Goal: Task Accomplishment & Management: Complete application form

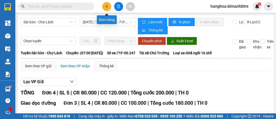
click at [106, 6] on icon "plus" at bounding box center [106, 6] width 3 height 0
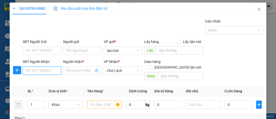
click at [46, 71] on input "SĐT Người Nhận" at bounding box center [42, 70] width 38 height 8
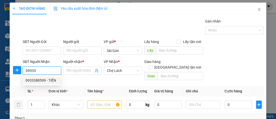
click at [47, 80] on div "0933388599 - TIẾN" at bounding box center [41, 80] width 32 height 6
type input "0933388599"
type input "TIẾN"
type input "MAI VÀNG TRÊN"
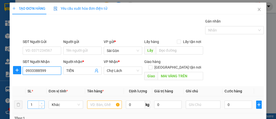
type input "0933388599"
click at [41, 102] on icon "up" at bounding box center [42, 103] width 2 height 2
type input "2"
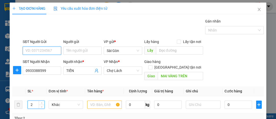
click at [53, 50] on input "SĐT Người Gửi" at bounding box center [42, 50] width 38 height 8
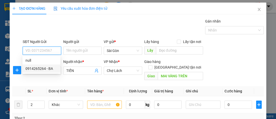
click at [48, 69] on div "0914265264 - BA" at bounding box center [41, 69] width 32 height 6
type input "0914265264"
type input "BA"
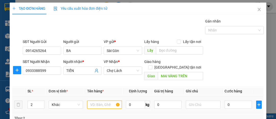
click at [98, 100] on input "text" at bounding box center [104, 104] width 35 height 8
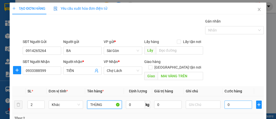
type input "THÙNG"
click at [234, 100] on input "0" at bounding box center [239, 104] width 28 height 8
type input "006"
type input "6"
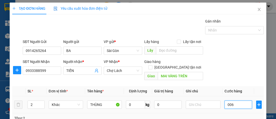
type input "0.060"
type input "60"
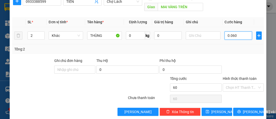
scroll to position [69, 0]
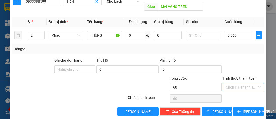
click at [240, 83] on input "Hình thức thanh toán" at bounding box center [241, 87] width 31 height 8
type input "60.000"
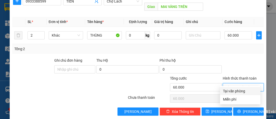
click at [234, 90] on div "Tại văn phòng" at bounding box center [240, 91] width 34 height 6
type input "0"
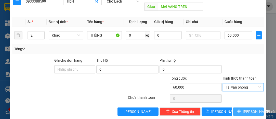
click at [248, 108] on span "[PERSON_NAME] và In" at bounding box center [261, 111] width 36 height 6
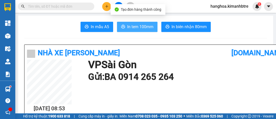
click at [140, 27] on span "In tem 100mm" at bounding box center [140, 26] width 26 height 6
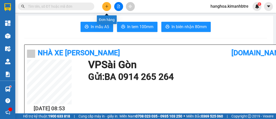
click at [106, 6] on icon "plus" at bounding box center [107, 7] width 4 height 4
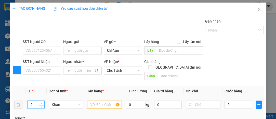
click at [42, 102] on icon "up" at bounding box center [42, 103] width 2 height 2
click at [41, 106] on icon "down" at bounding box center [42, 106] width 2 height 1
type input "1"
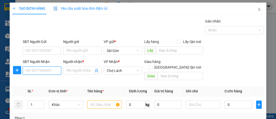
click at [46, 70] on input "SĐT Người Nhận" at bounding box center [42, 70] width 38 height 8
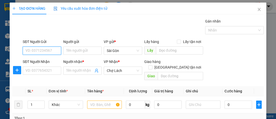
click at [46, 50] on input "SĐT Người Gửi" at bounding box center [42, 50] width 38 height 8
type input "0364477476"
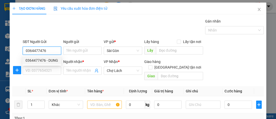
click at [48, 60] on div "0364477476 - DUNG" at bounding box center [41, 60] width 33 height 6
type input "DUNG"
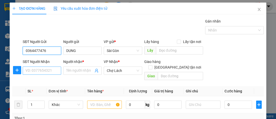
type input "0364477476"
click at [50, 71] on input "SĐT Người Nhận" at bounding box center [42, 70] width 38 height 8
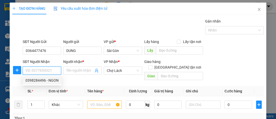
click at [51, 79] on div "0398284496 - NGON" at bounding box center [41, 80] width 33 height 6
type input "0398284496"
type input "NGON"
type input "CẦU ÔNG CHÓI"
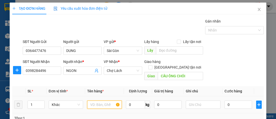
click at [96, 100] on input "text" at bounding box center [104, 104] width 35 height 8
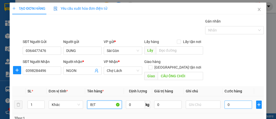
type input "BỊT"
click at [237, 101] on input "0" at bounding box center [239, 104] width 28 height 8
type input "003"
type input "3"
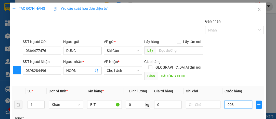
type input "0.030"
type input "30"
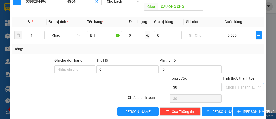
click at [234, 83] on input "Hình thức thanh toán" at bounding box center [241, 87] width 31 height 8
type input "30.000"
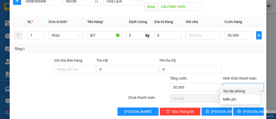
click at [237, 89] on div "Tại văn phòng" at bounding box center [240, 91] width 34 height 6
type input "0"
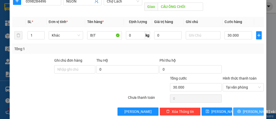
click at [246, 108] on span "[PERSON_NAME] và In" at bounding box center [261, 111] width 36 height 6
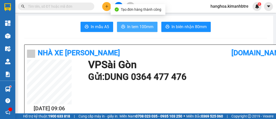
click at [133, 27] on span "In tem 100mm" at bounding box center [140, 26] width 26 height 6
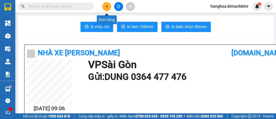
click at [109, 6] on button at bounding box center [106, 6] width 9 height 9
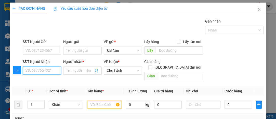
click at [43, 72] on input "SĐT Người Nhận" at bounding box center [42, 70] width 38 height 8
type input "0862244402"
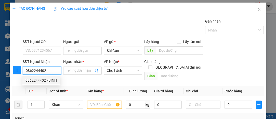
click at [41, 78] on div "0862244402 - BÌNH" at bounding box center [41, 80] width 32 height 6
type input "BÌNH"
type input "[DEMOGRAPHIC_DATA][GEOGRAPHIC_DATA]"
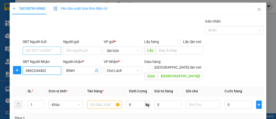
type input "0862244402"
click at [40, 50] on input "SĐT Người Gửi" at bounding box center [42, 50] width 38 height 8
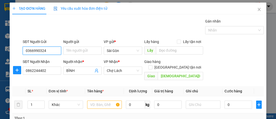
type input "0366990324"
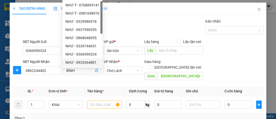
type input "NHƯ"
click at [127, 21] on div "Gán nhãn Nhãn" at bounding box center [143, 27] width 243 height 18
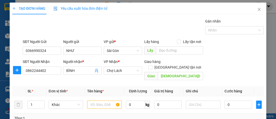
click at [127, 21] on div "Gán nhãn Nhãn" at bounding box center [143, 27] width 243 height 18
drag, startPoint x: 47, startPoint y: 68, endPoint x: 15, endPoint y: 65, distance: 32.0
click at [17, 65] on div "SĐT Người Nhận 0862244402 0862244402 Người nhận * BÌNH VP Nhận * [GEOGRAPHIC_DA…" at bounding box center [138, 70] width 253 height 23
drag, startPoint x: 47, startPoint y: 49, endPoint x: 23, endPoint y: 48, distance: 23.7
click at [24, 48] on input "0366990324" at bounding box center [42, 50] width 38 height 8
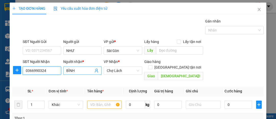
type input "0366990324"
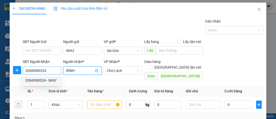
drag, startPoint x: 76, startPoint y: 70, endPoint x: 58, endPoint y: 69, distance: 18.1
click at [58, 69] on div "SĐT Người Nhận 0366990324 Người nhận * BÌNH BÌNH VP Nhận * Chợ Lách Giao hàng […" at bounding box center [143, 70] width 243 height 23
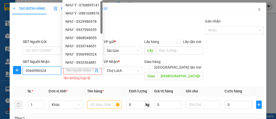
click at [55, 70] on input "0366990324" at bounding box center [42, 70] width 38 height 8
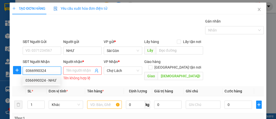
click at [50, 80] on div "0366990324 - NHƯ" at bounding box center [41, 80] width 32 height 6
type input "NHƯ"
type input "[DEMOGRAPHIC_DATA][GEOGRAPHIC_DATA]"
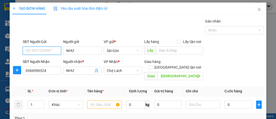
click at [48, 48] on input "SĐT Người Gửi" at bounding box center [42, 50] width 38 height 8
click at [50, 60] on div "0862244402 - BÌNH" at bounding box center [41, 60] width 32 height 6
type input "0862244402"
type input "BÌNH"
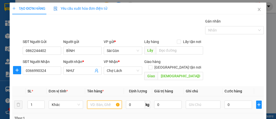
click at [100, 100] on input "text" at bounding box center [104, 104] width 35 height 8
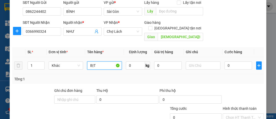
scroll to position [69, 0]
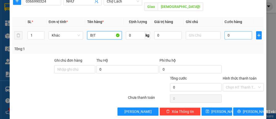
type input "BỊT"
click at [235, 31] on input "0" at bounding box center [239, 35] width 28 height 8
type input "003"
type input "3"
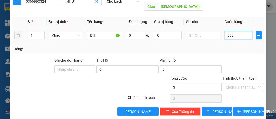
type input "0.030"
type input "30"
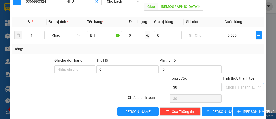
type input "30.000"
click at [240, 83] on input "Hình thức thanh toán" at bounding box center [241, 87] width 31 height 8
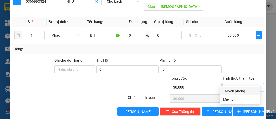
click at [238, 89] on div "Tại văn phòng" at bounding box center [240, 91] width 34 height 6
type input "0"
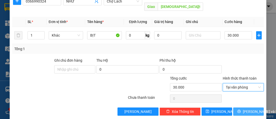
click at [246, 108] on span "[PERSON_NAME] và In" at bounding box center [261, 111] width 36 height 6
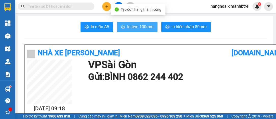
click at [148, 25] on span "In tem 100mm" at bounding box center [140, 26] width 26 height 6
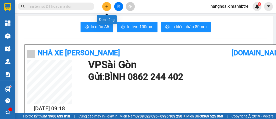
click at [107, 7] on icon "plus" at bounding box center [107, 6] width 0 height 3
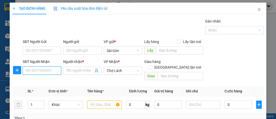
click at [39, 70] on input "SĐT Người Nhận" at bounding box center [42, 70] width 38 height 8
click at [35, 80] on div "0919441883 - MINH" at bounding box center [41, 80] width 32 height 6
type input "0919441883"
type input "MINH"
type input "0919441883"
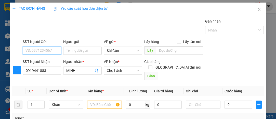
click at [40, 48] on input "SĐT Người Gửi" at bounding box center [42, 50] width 38 height 8
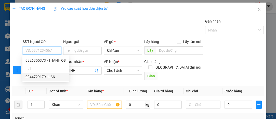
click at [47, 77] on div "0944729179 - LAN" at bounding box center [45, 77] width 40 height 6
type input "0944729179"
type input "LAN"
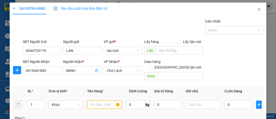
click at [98, 100] on input "text" at bounding box center [104, 104] width 35 height 8
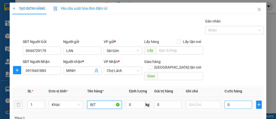
type input "BỊT"
click at [232, 100] on input "0" at bounding box center [239, 104] width 28 height 8
type input "003"
type input "3"
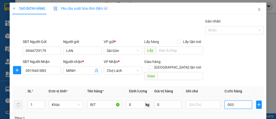
type input "0.030"
type input "30"
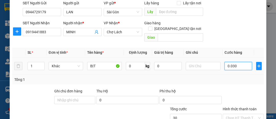
scroll to position [69, 0]
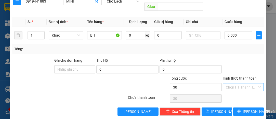
click at [235, 83] on input "Hình thức thanh toán" at bounding box center [241, 87] width 31 height 8
type input "30.000"
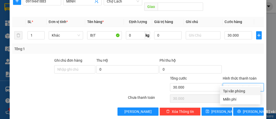
click at [234, 90] on div "Tại văn phòng" at bounding box center [240, 91] width 34 height 6
type input "0"
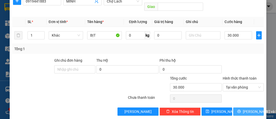
click at [243, 108] on span "[PERSON_NAME] và In" at bounding box center [261, 111] width 36 height 6
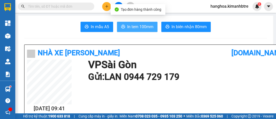
click at [135, 25] on span "In tem 100mm" at bounding box center [140, 26] width 26 height 6
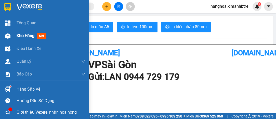
click at [18, 36] on span "Kho hàng" at bounding box center [26, 35] width 18 height 5
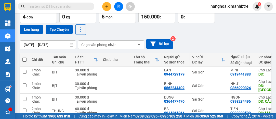
scroll to position [46, 0]
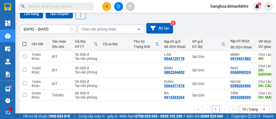
click at [25, 43] on span at bounding box center [24, 44] width 4 height 4
click at [24, 41] on input "checkbox" at bounding box center [24, 41] width 0 height 0
checkbox input "true"
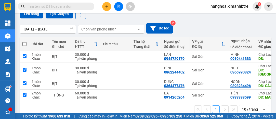
checkbox input "true"
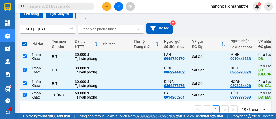
scroll to position [0, 0]
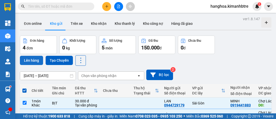
click at [33, 59] on button "Lên hàng" at bounding box center [31, 60] width 23 height 9
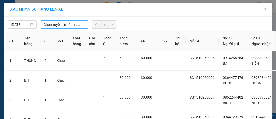
click at [48, 24] on span "Chọn tuyến - nhóm tuyến" at bounding box center [64, 25] width 41 height 8
click at [51, 24] on span "Chọn tuyến - nhóm tuyến" at bounding box center [64, 25] width 41 height 8
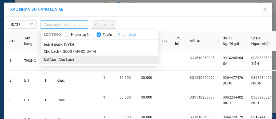
click at [61, 60] on li "Sài Gòn - Chợ Lách" at bounding box center [99, 59] width 117 height 8
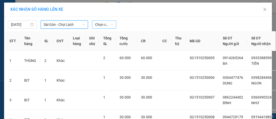
click at [98, 24] on span "Chọn chuyến" at bounding box center [104, 25] width 18 height 8
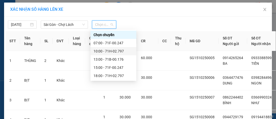
click at [113, 50] on div "10:00 - 71H-02.797" at bounding box center [114, 51] width 40 height 6
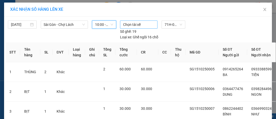
click at [135, 25] on div at bounding box center [138, 24] width 35 height 6
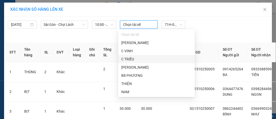
click at [145, 58] on div "C TRIỀU" at bounding box center [156, 59] width 70 height 6
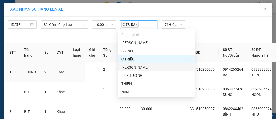
scroll to position [73, 0]
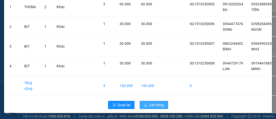
click at [157, 102] on span "Lên hàng" at bounding box center [156, 105] width 15 height 6
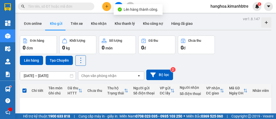
click at [118, 4] on button at bounding box center [118, 6] width 9 height 9
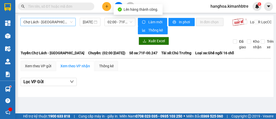
click at [57, 23] on span "Chợ Lách - [GEOGRAPHIC_DATA]" at bounding box center [47, 22] width 49 height 8
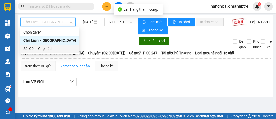
click at [55, 48] on div "Sài Gòn - Chợ Lách" at bounding box center [49, 49] width 53 height 6
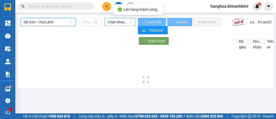
type input "[DATE]"
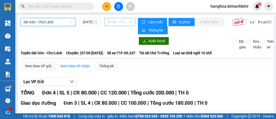
click at [115, 20] on span "07:00 - 71F-00.247" at bounding box center [120, 22] width 24 height 8
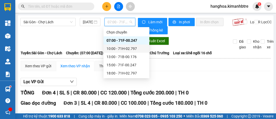
click at [126, 49] on div "10:00 - 71H-02.797" at bounding box center [127, 49] width 40 height 6
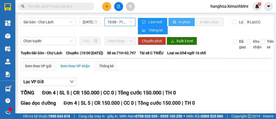
click at [179, 19] on span "In phơi" at bounding box center [185, 22] width 12 height 6
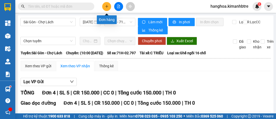
click at [108, 7] on icon "plus" at bounding box center [107, 7] width 4 height 4
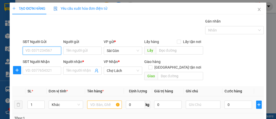
scroll to position [23, 0]
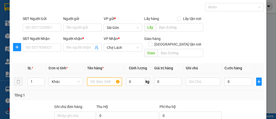
click at [93, 77] on input "text" at bounding box center [104, 81] width 35 height 8
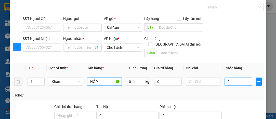
type input "HỘP"
click at [240, 77] on input "0" at bounding box center [239, 81] width 28 height 8
type input "004"
type input "4"
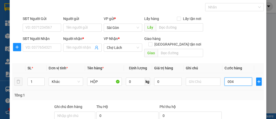
type input "0.040"
type input "40"
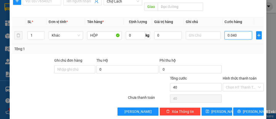
scroll to position [0, 0]
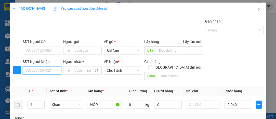
type input "40.000"
click at [38, 69] on input "SĐT Người Nhận" at bounding box center [42, 70] width 38 height 8
type input "0945019038"
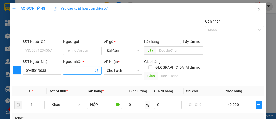
click at [73, 69] on input "Người nhận *" at bounding box center [79, 71] width 27 height 6
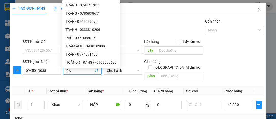
type input "R"
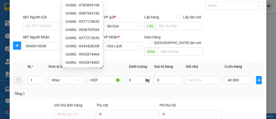
scroll to position [46, 0]
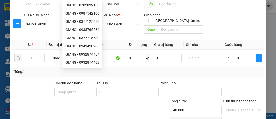
type input "GIANG"
click at [230, 102] on div "Hình thức thanh toán" at bounding box center [243, 102] width 41 height 8
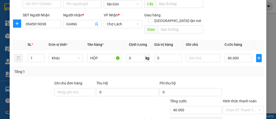
click at [235, 82] on div at bounding box center [243, 89] width 42 height 18
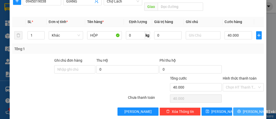
click at [251, 108] on span "[PERSON_NAME] và In" at bounding box center [261, 111] width 36 height 6
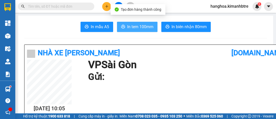
click at [144, 27] on span "In tem 100mm" at bounding box center [140, 26] width 26 height 6
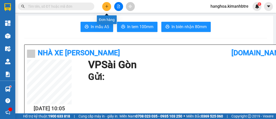
click at [106, 6] on icon "plus" at bounding box center [107, 7] width 4 height 4
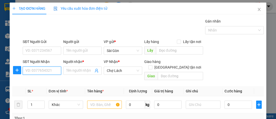
click at [47, 69] on input "SĐT Người Nhận" at bounding box center [42, 70] width 38 height 8
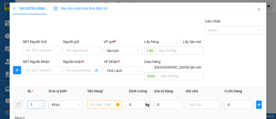
type input "2"
click at [42, 101] on span "up" at bounding box center [41, 102] width 3 height 3
click at [95, 100] on input "text" at bounding box center [104, 104] width 35 height 8
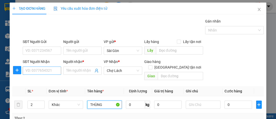
type input "THÙNG"
click at [47, 70] on input "SĐT Người Nhận" at bounding box center [42, 70] width 38 height 8
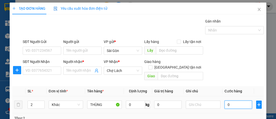
click at [232, 100] on input "0" at bounding box center [239, 104] width 28 height 8
type input "008"
type input "8"
type input "0.080"
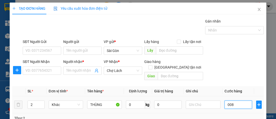
type input "80"
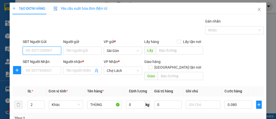
type input "80.000"
click at [39, 50] on input "SĐT Người Gửi" at bounding box center [42, 50] width 38 height 8
type input "0909626676"
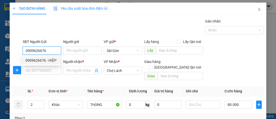
click at [50, 61] on div "0909626676 - HIỆP" at bounding box center [41, 60] width 32 height 6
type input "HIỆP"
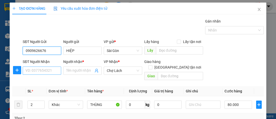
type input "0909626676"
click at [47, 69] on input "SĐT Người Nhận" at bounding box center [42, 70] width 38 height 8
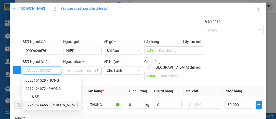
click at [54, 104] on div "02753874456 - [PERSON_NAME]" at bounding box center [51, 105] width 52 height 6
type input "02753874456"
type input "[PERSON_NAME]"
type input "GẦN LỘ HỘI"
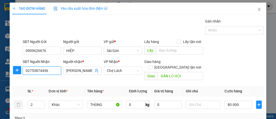
drag, startPoint x: 49, startPoint y: 72, endPoint x: 21, endPoint y: 69, distance: 28.2
click at [21, 69] on div "SĐT Người Nhận 02753874456 Người nhận * THANH PHƯƠNG VP Nhận * Chợ Lách Giao hà…" at bounding box center [138, 70] width 253 height 23
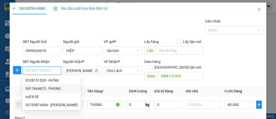
click at [40, 87] on div "0917464672 - PHONG" at bounding box center [51, 88] width 52 height 6
type input "0917464672"
type input "PHONG"
type input "CX [PERSON_NAME]"
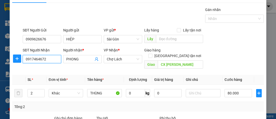
scroll to position [69, 0]
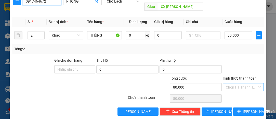
type input "0917464672"
click at [241, 83] on input "Hình thức thanh toán" at bounding box center [241, 87] width 31 height 8
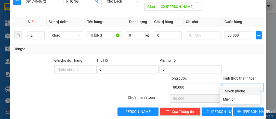
click at [236, 89] on div "Tại văn phòng" at bounding box center [240, 91] width 34 height 6
type input "0"
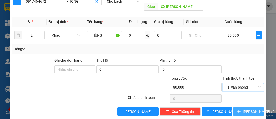
click at [245, 108] on span "[PERSON_NAME] và In" at bounding box center [261, 111] width 36 height 6
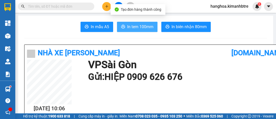
click at [132, 29] on span "In tem 100mm" at bounding box center [140, 26] width 26 height 6
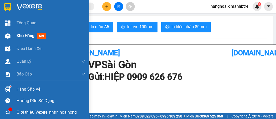
click at [28, 36] on span "Kho hàng" at bounding box center [26, 35] width 18 height 5
